Goal: Unclear

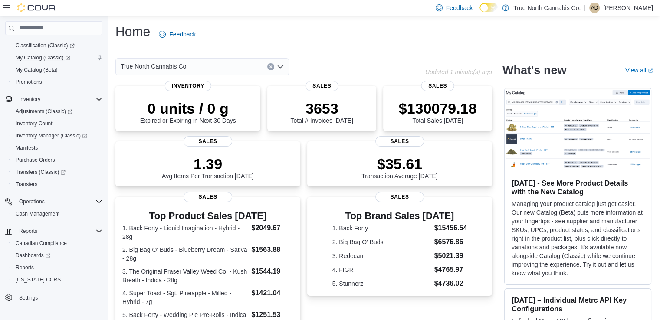
scroll to position [95, 0]
